Goal: Task Accomplishment & Management: Use online tool/utility

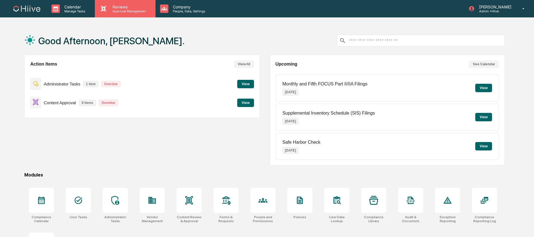
click at [143, 11] on p "Approval Management" at bounding box center [128, 11] width 41 height 4
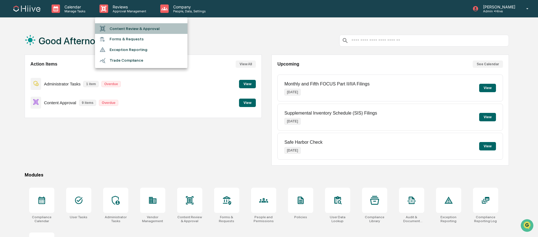
click at [144, 29] on li "Content Review & Approval" at bounding box center [141, 28] width 92 height 11
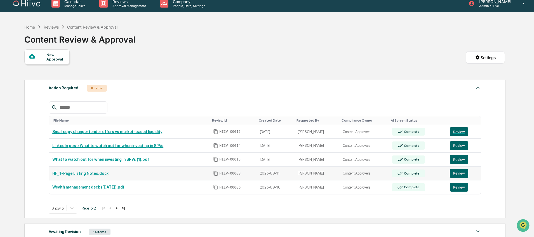
scroll to position [12, 0]
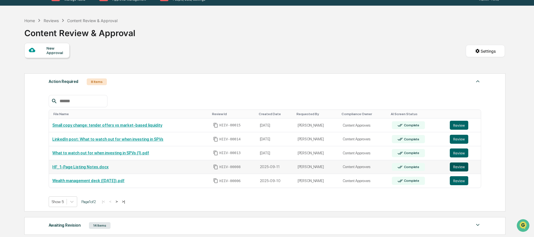
click at [463, 167] on button "Review" at bounding box center [459, 166] width 18 height 9
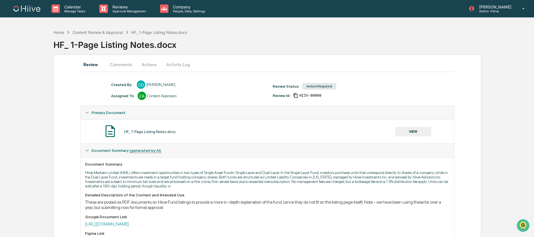
click at [395, 128] on button "VIEW" at bounding box center [413, 132] width 36 height 10
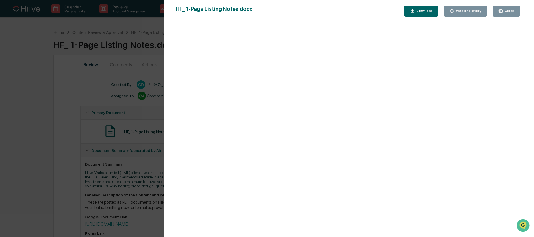
click at [146, 144] on div "Version History 09/11/2025, 06:58 PM Chris DeLap HF_ 1-Page Listing Notes.docx …" at bounding box center [267, 118] width 534 height 237
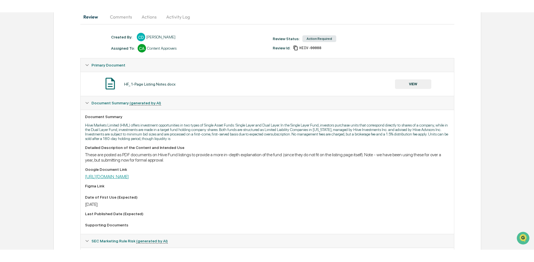
scroll to position [77, 0]
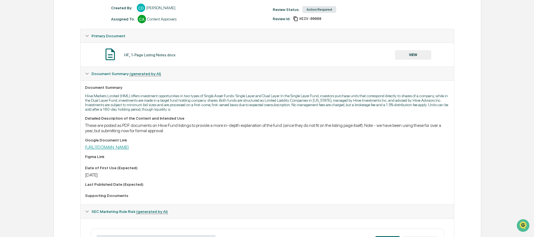
click at [129, 147] on link "https://docs.google.com/document/d/1sJ-dUO6ZCRx4rqnBm-oCAsamTKGSDIxMEcgTUvm-amU…" at bounding box center [107, 146] width 44 height 5
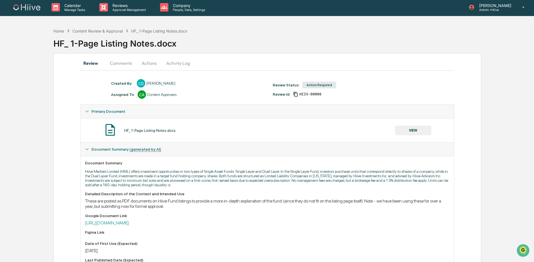
scroll to position [0, 0]
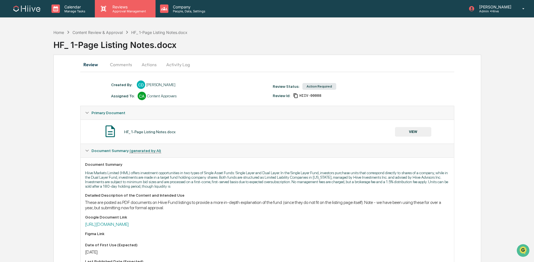
click at [127, 2] on div "Reviews Approval Management" at bounding box center [125, 8] width 60 height 17
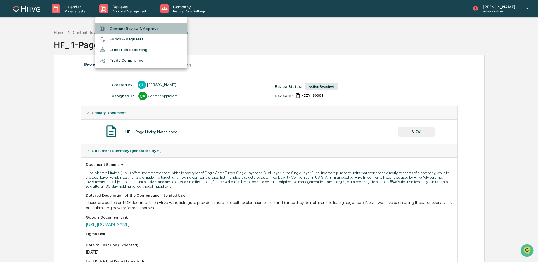
click at [129, 31] on li "Content Review & Approval" at bounding box center [141, 28] width 92 height 11
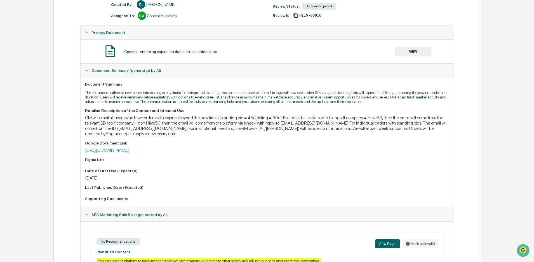
scroll to position [114, 0]
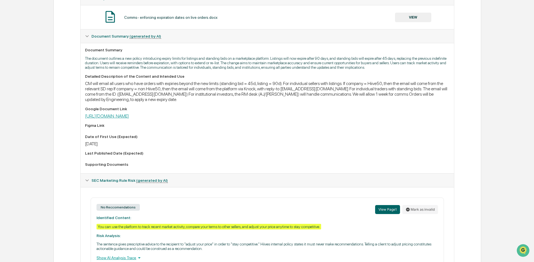
click at [129, 118] on link "https://docs.google.com/document/d/1vpoywU6bpFJkkH-93H4D0FMmBK_jBEiq-J9xH_bSQ3k…" at bounding box center [107, 115] width 44 height 5
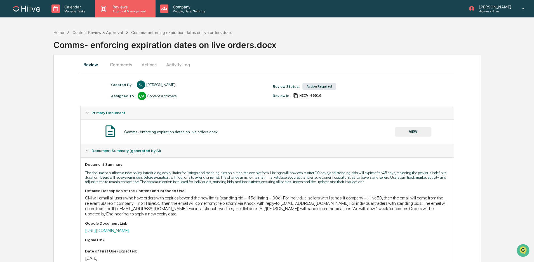
click at [124, 2] on div "Reviews Approval Management" at bounding box center [125, 8] width 60 height 17
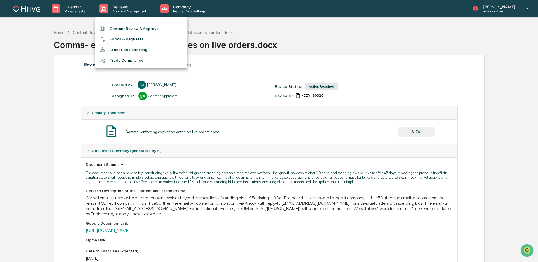
click at [133, 28] on li "Content Review & Approval" at bounding box center [141, 28] width 92 height 11
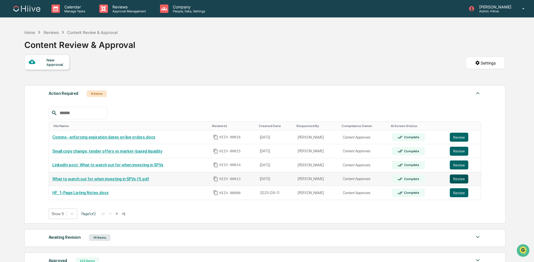
click at [460, 179] on button "Review" at bounding box center [459, 178] width 18 height 9
click at [120, 211] on button ">" at bounding box center [117, 213] width 6 height 5
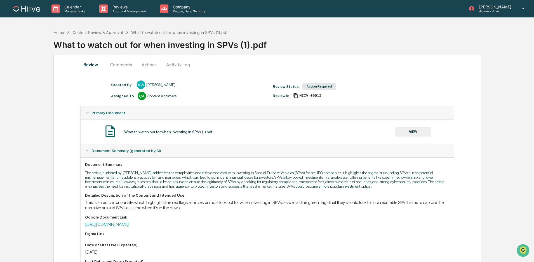
scroll to position [50, 0]
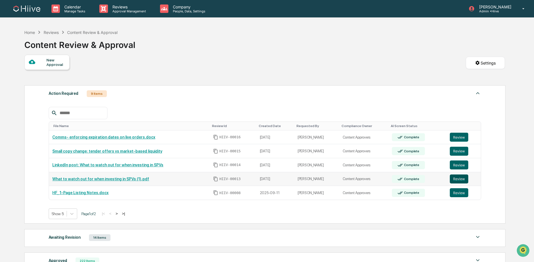
click at [457, 180] on button "Review" at bounding box center [459, 178] width 18 height 9
